Goal: Share content

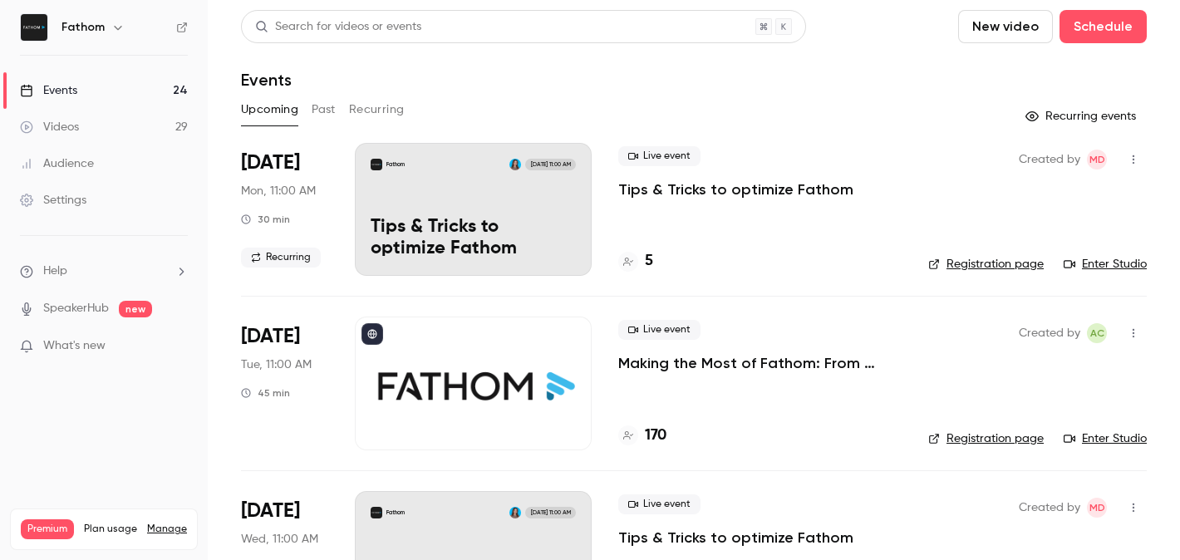
click at [666, 352] on div "Live event Making the Most of Fathom: From Setup to Success" at bounding box center [759, 346] width 283 height 53
drag, startPoint x: 676, startPoint y: 364, endPoint x: 529, endPoint y: 376, distance: 146.7
click at [674, 365] on p "Making the Most of Fathom: From Setup to Success" at bounding box center [759, 363] width 283 height 20
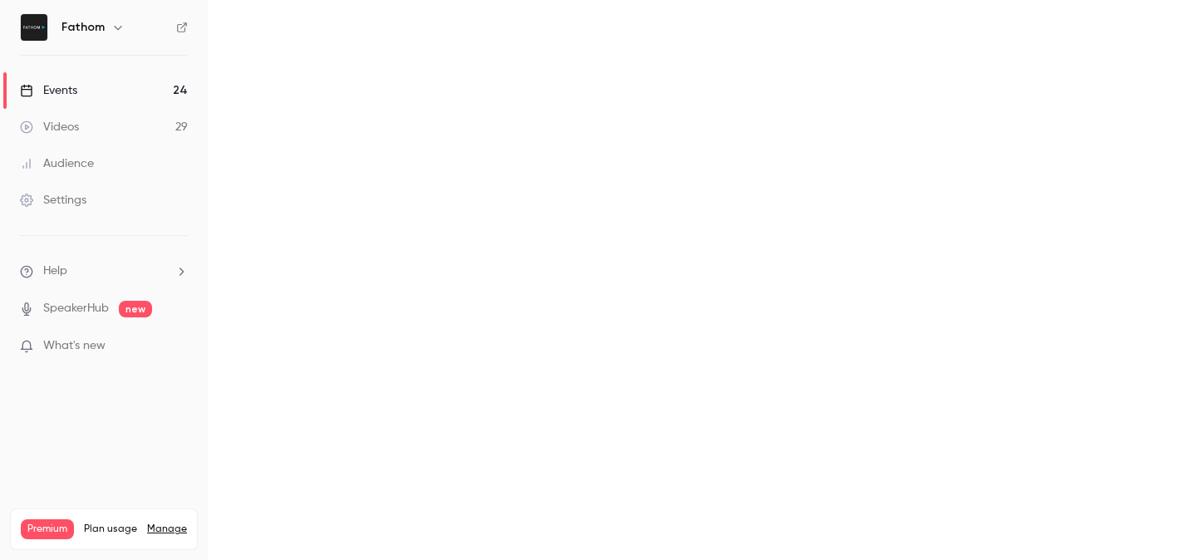
click at [514, 377] on main at bounding box center [694, 280] width 972 height 560
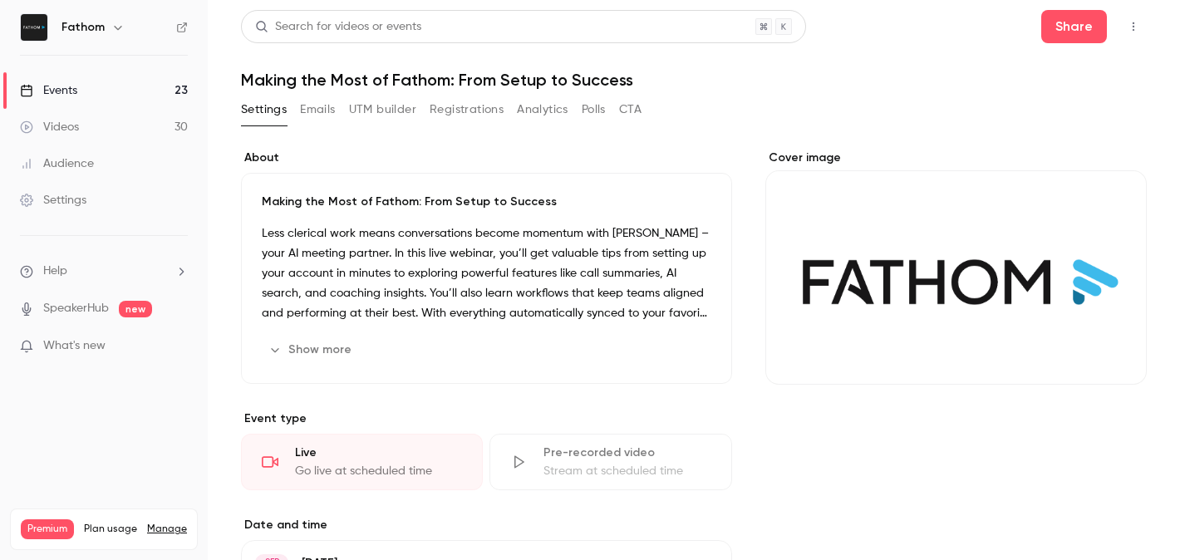
click at [1137, 26] on icon "button" at bounding box center [1133, 27] width 13 height 12
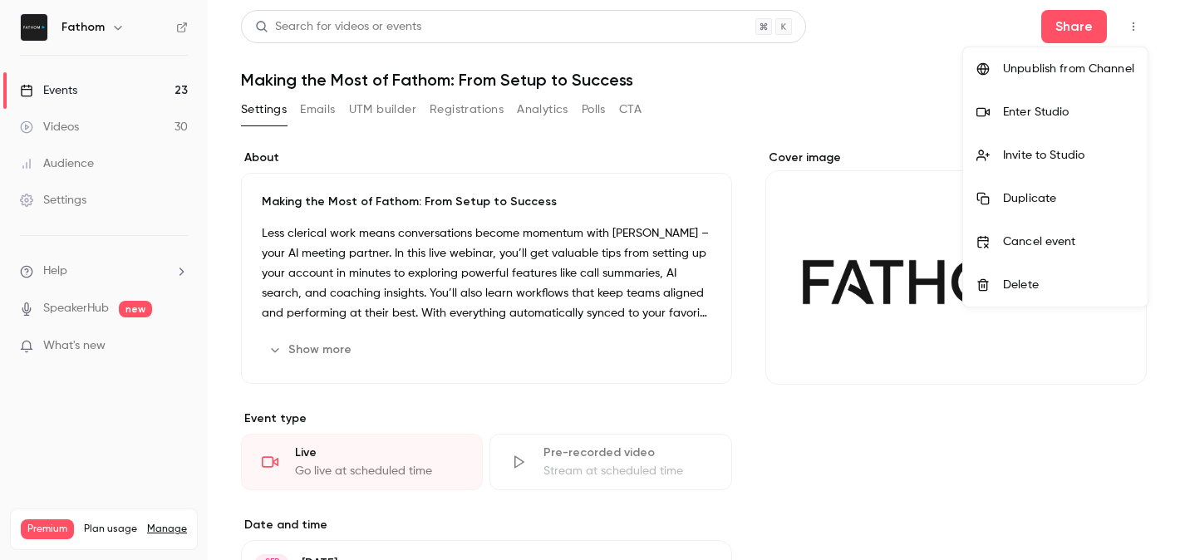
click at [1022, 109] on div "Enter Studio" at bounding box center [1068, 112] width 131 height 17
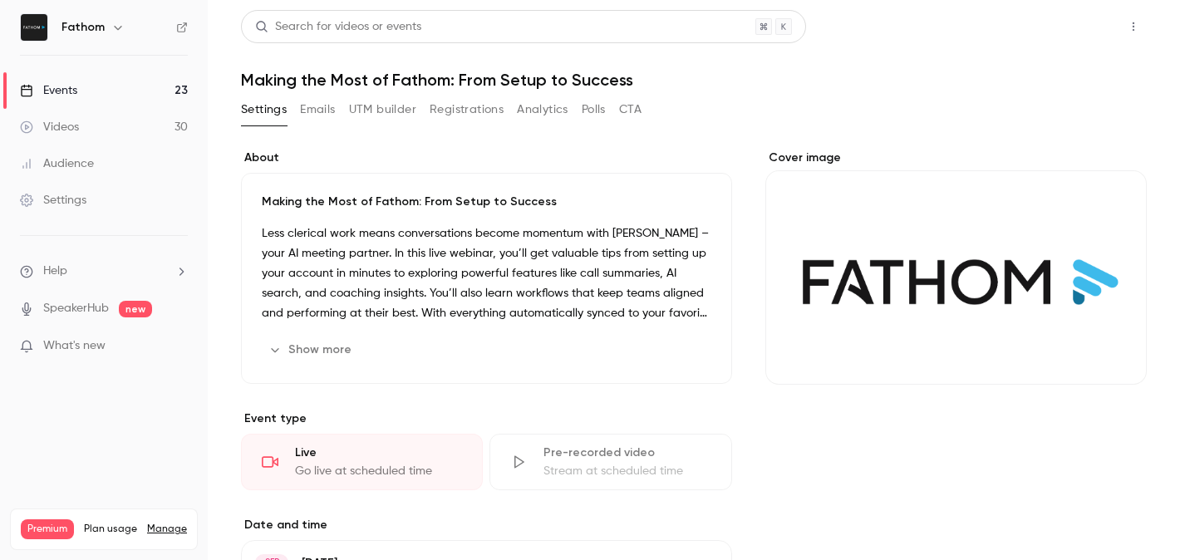
click at [1090, 22] on button "Share" at bounding box center [1074, 26] width 66 height 33
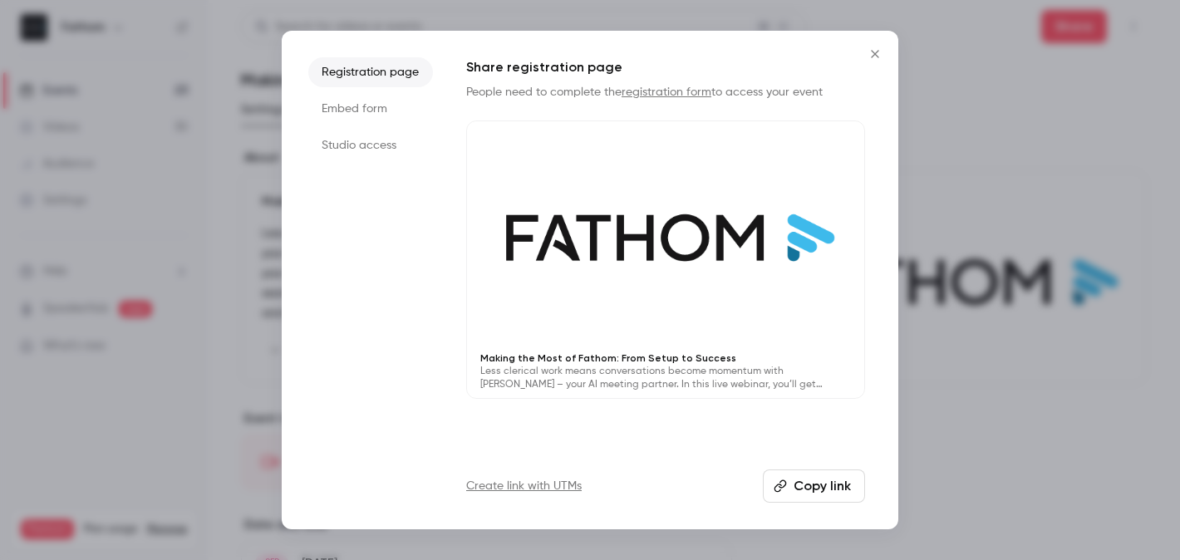
click at [363, 152] on li "Studio access" at bounding box center [370, 145] width 125 height 30
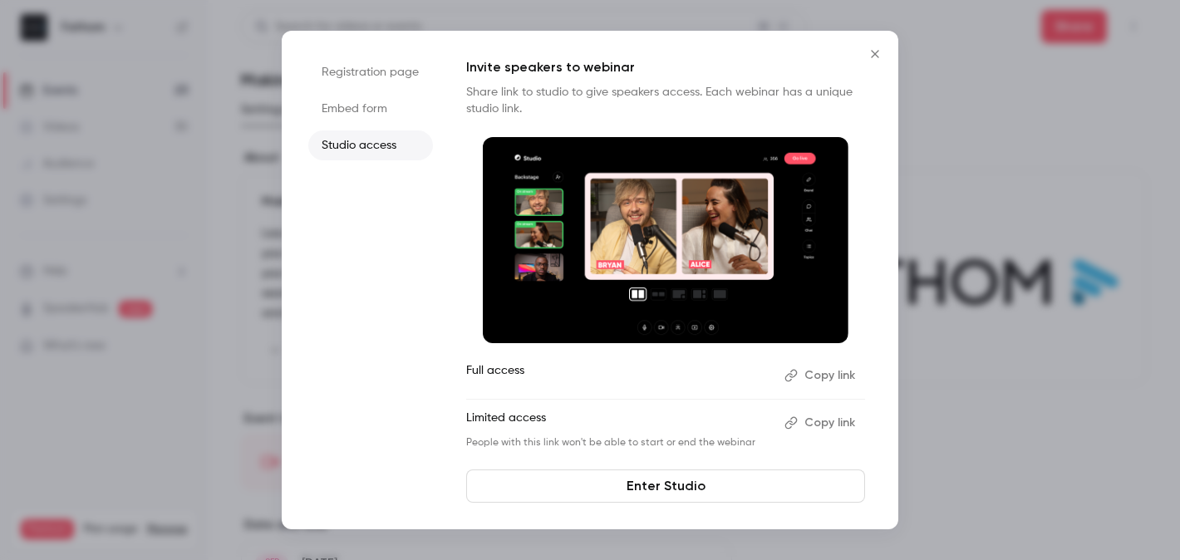
click at [834, 376] on button "Copy link" at bounding box center [821, 375] width 87 height 27
drag, startPoint x: 873, startPoint y: 50, endPoint x: 833, endPoint y: 443, distance: 395.1
click at [833, 444] on div "Registration page Embed form Studio access Invite speakers to webinar Share lin…" at bounding box center [590, 280] width 617 height 499
click at [825, 371] on button "Copy link" at bounding box center [821, 375] width 87 height 27
